Goal: Register for event/course

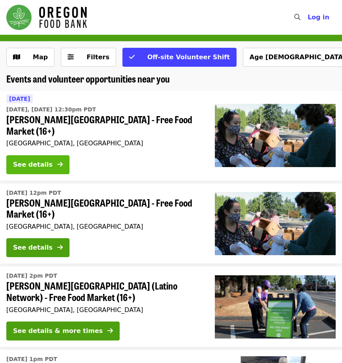
click at [46, 160] on div "See details" at bounding box center [33, 164] width 40 height 9
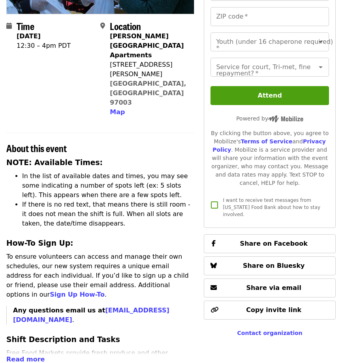
scroll to position [79, 0]
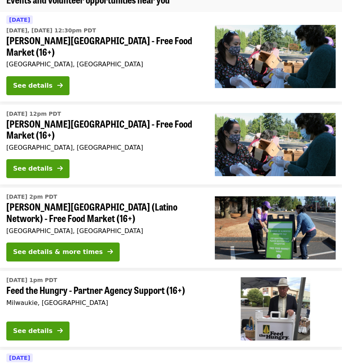
scroll to position [119, 0]
